Goal: Transaction & Acquisition: Purchase product/service

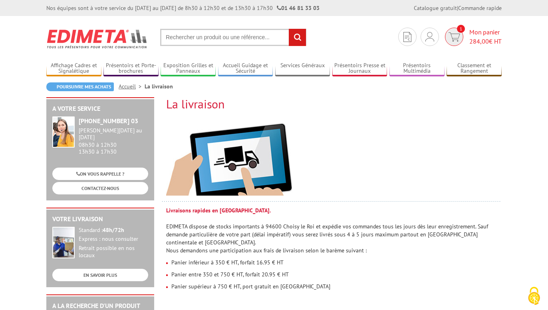
click at [478, 32] on span "Mon panier 284,00 € HT" at bounding box center [486, 37] width 32 height 18
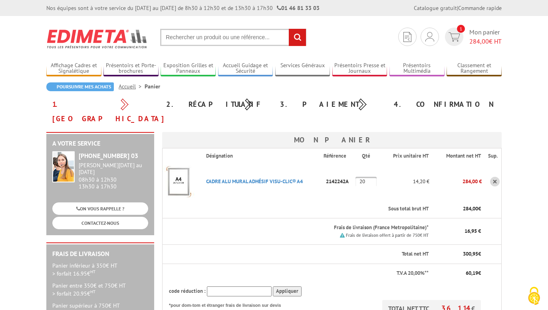
click at [372, 177] on input "20" at bounding box center [366, 182] width 21 height 10
type input "2"
type input "30"
click at [238, 178] on link "CADRE ALU MURAL ADHéSIF VISU-CLIC® A4" at bounding box center [254, 181] width 97 height 7
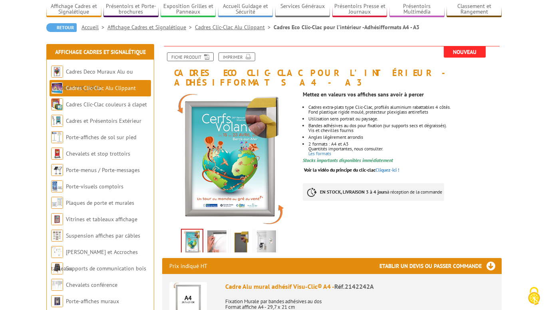
scroll to position [82, 0]
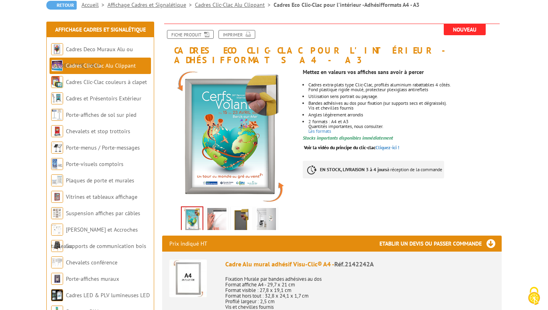
click at [214, 208] on img at bounding box center [216, 220] width 19 height 25
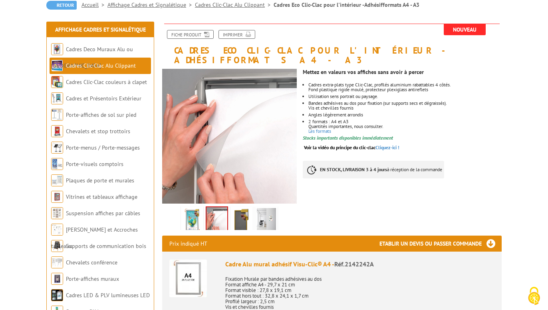
click at [233, 210] on img at bounding box center [241, 220] width 19 height 25
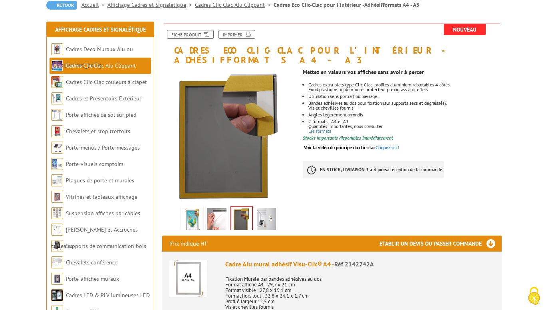
click at [263, 209] on img at bounding box center [266, 220] width 19 height 25
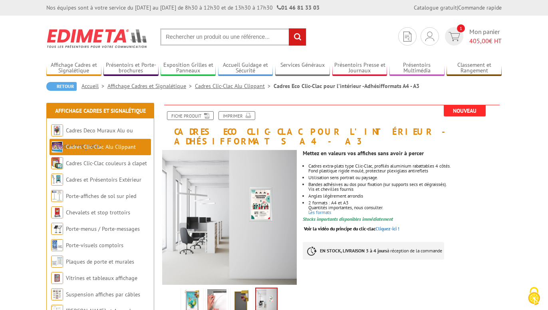
scroll to position [0, 0]
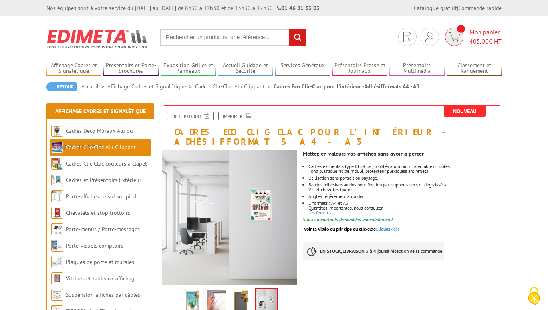
click at [476, 30] on span "Mon panier 405,00 € HT" at bounding box center [486, 37] width 32 height 18
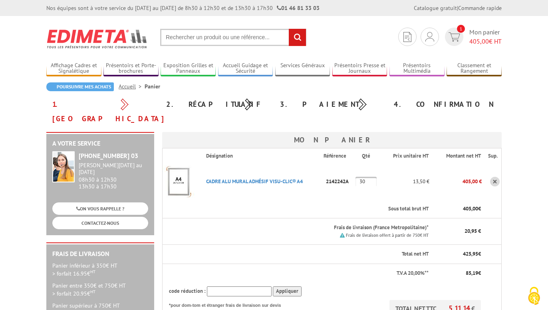
click at [171, 148] on th at bounding box center [181, 155] width 37 height 15
